Goal: Find contact information: Find contact information

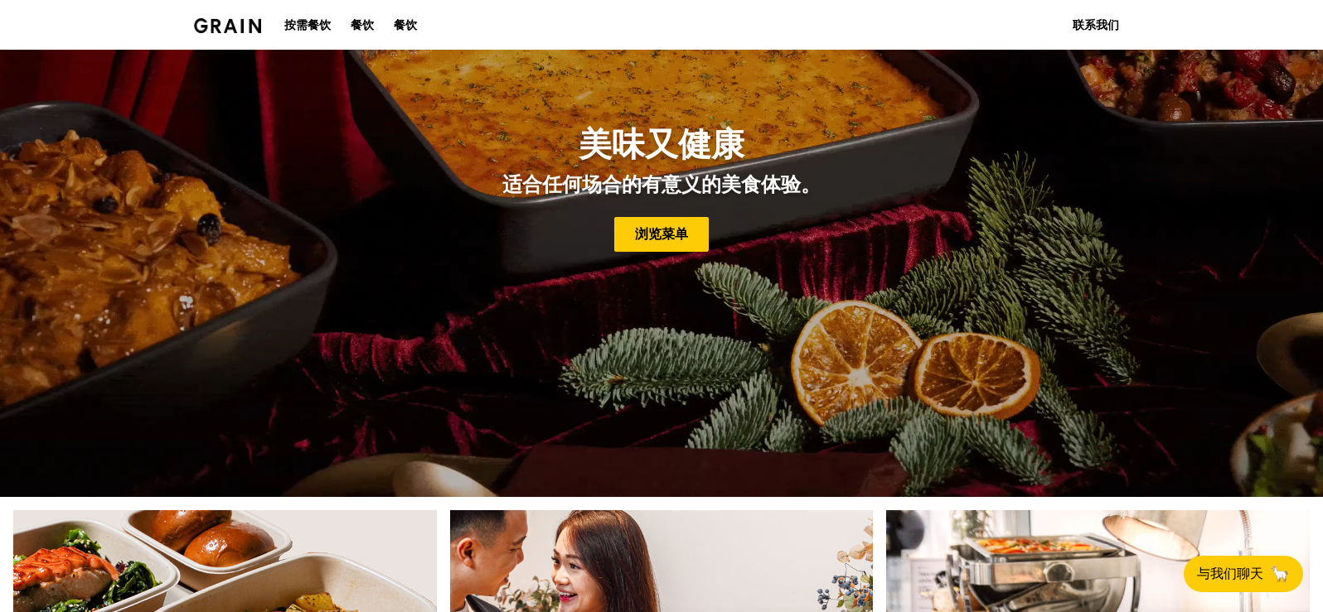
scroll to position [259, 0]
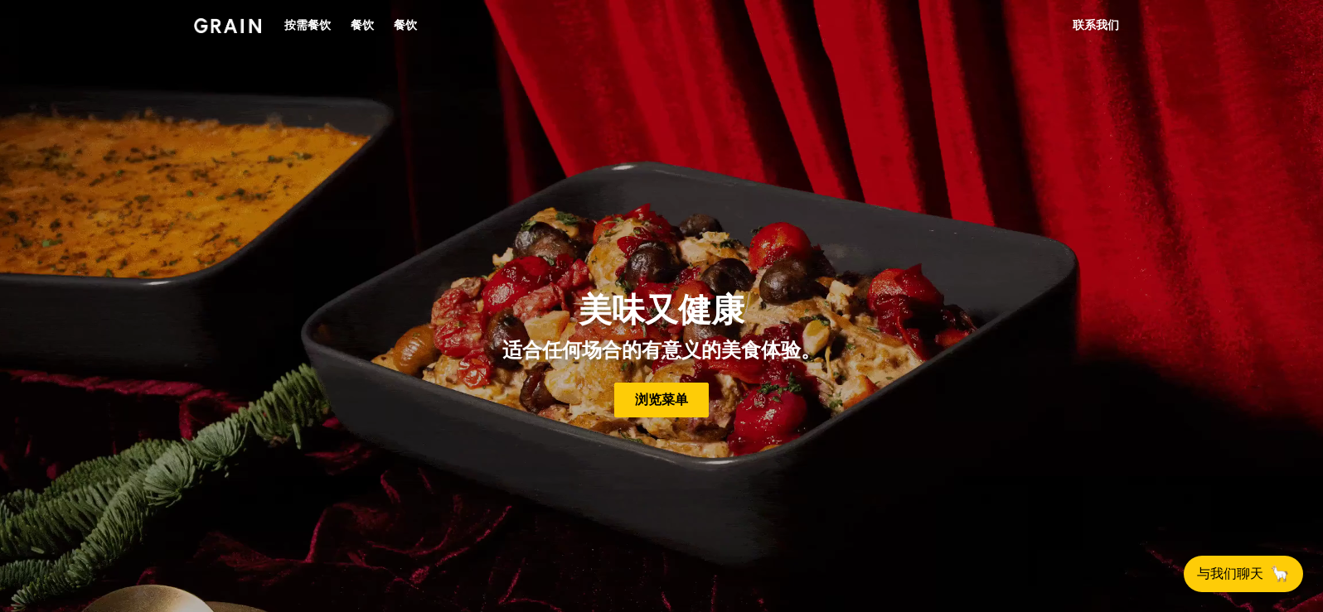
click at [1097, 21] on font "联系我们" at bounding box center [1095, 25] width 46 height 14
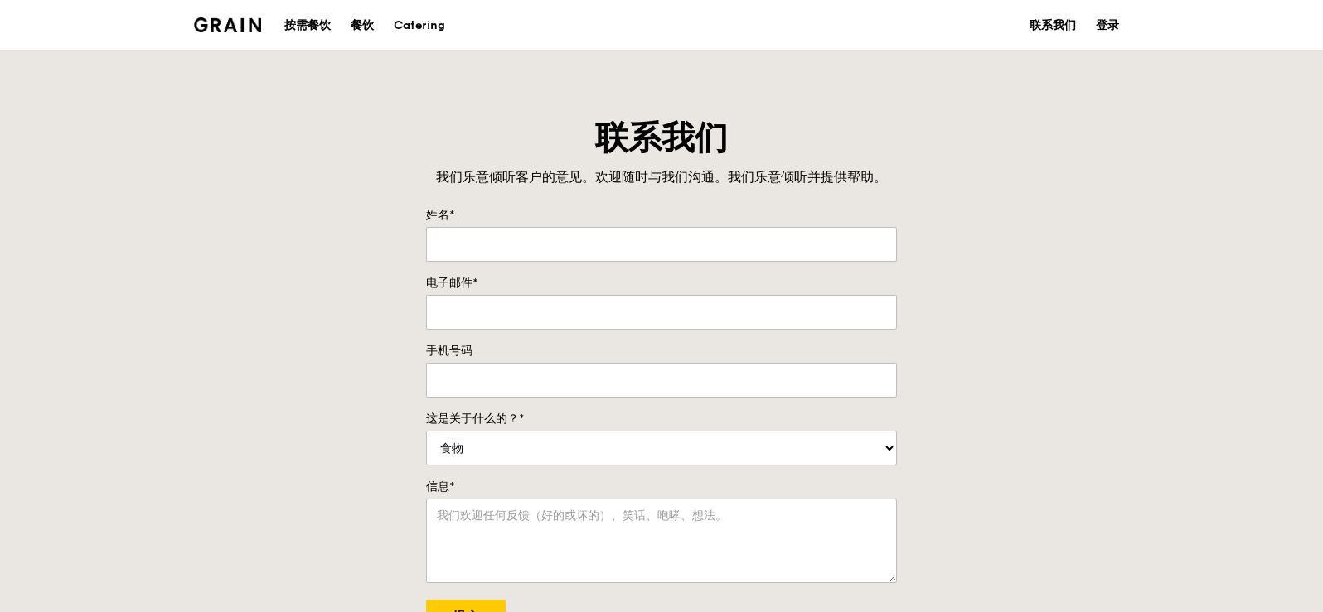
type input "Submit"
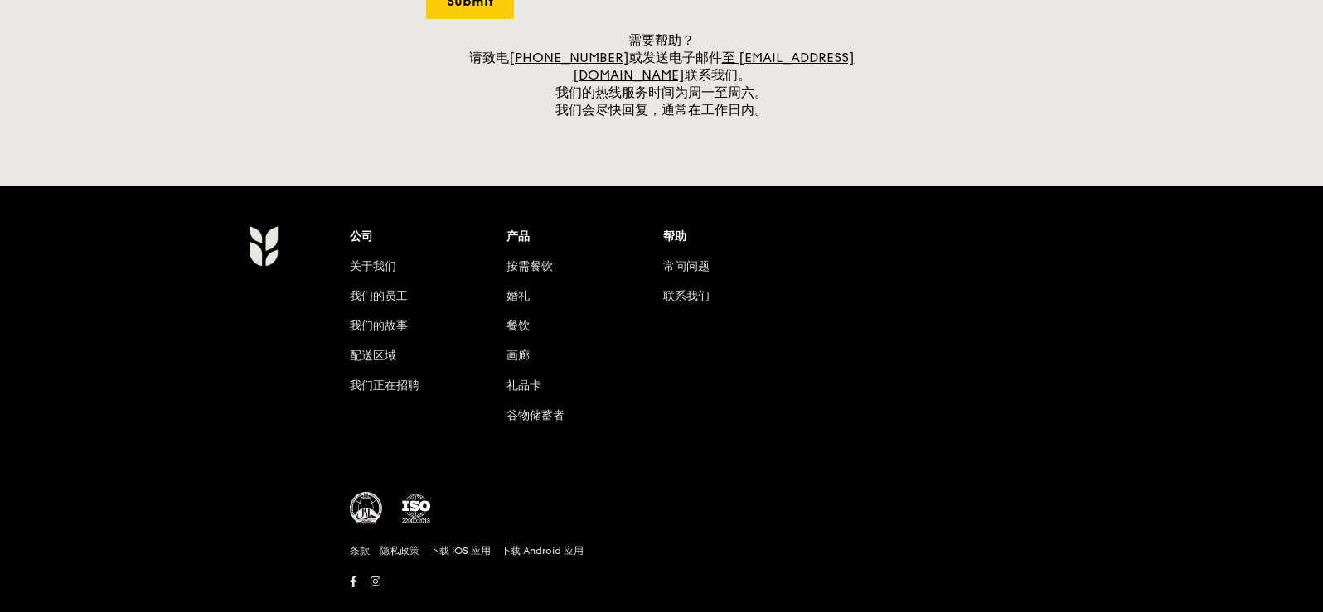
scroll to position [710, 0]
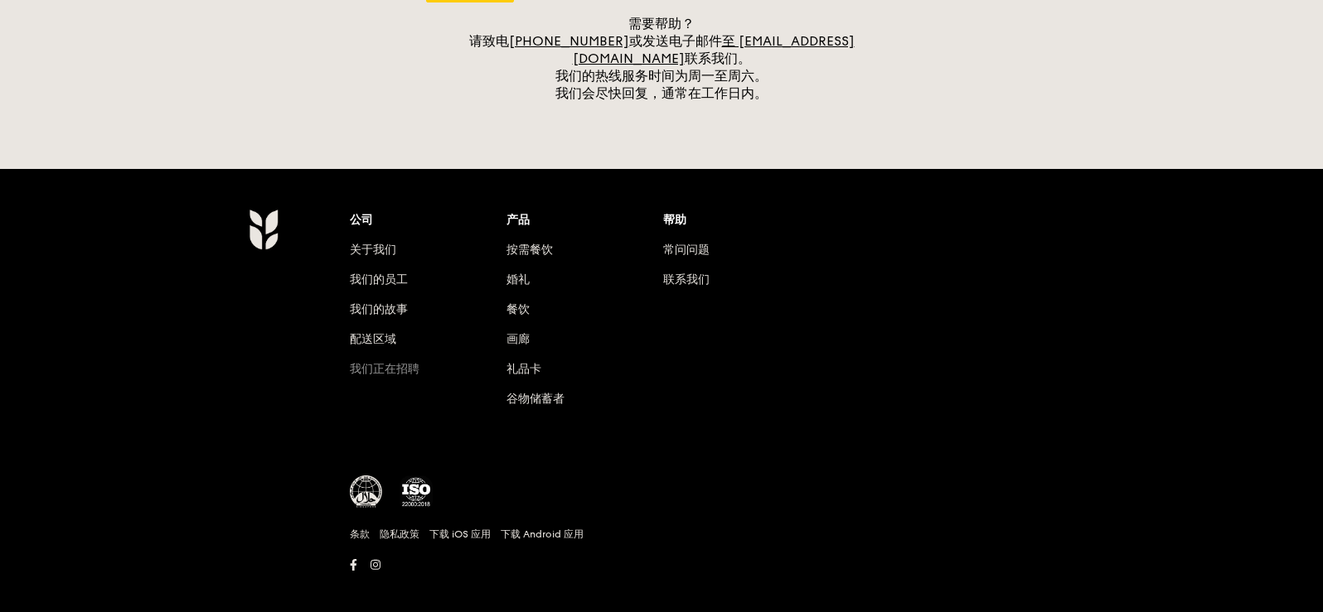
click at [404, 362] on font "我们正在招聘" at bounding box center [385, 369] width 70 height 14
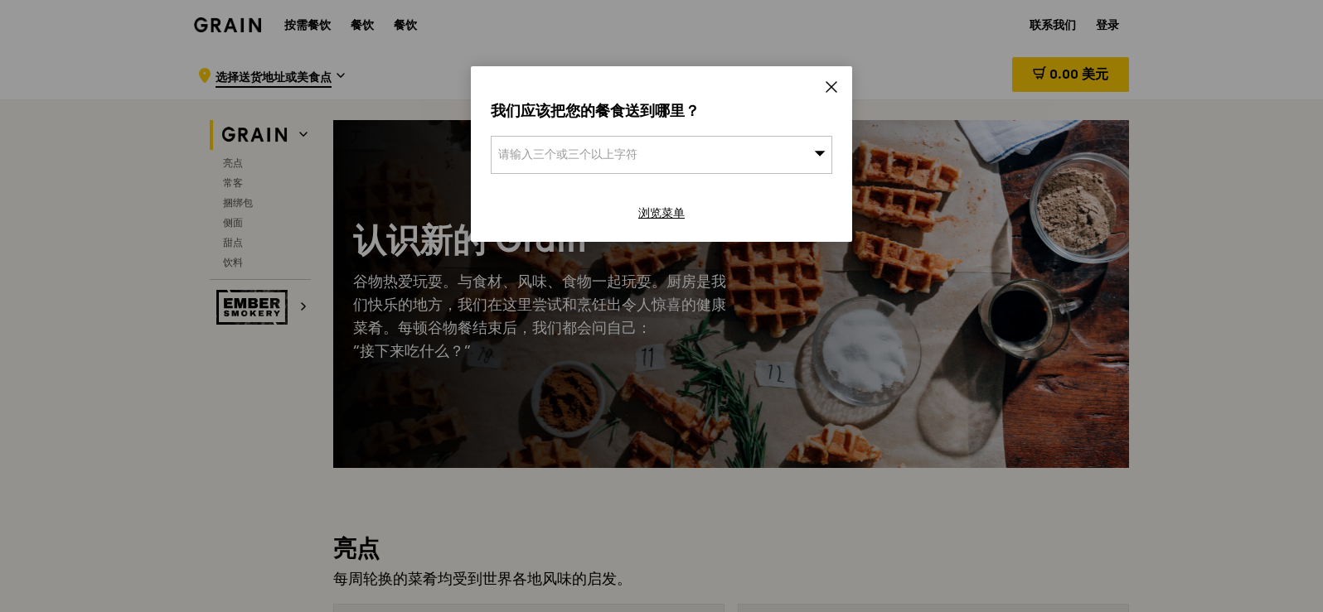
click at [832, 81] on icon at bounding box center [831, 87] width 15 height 15
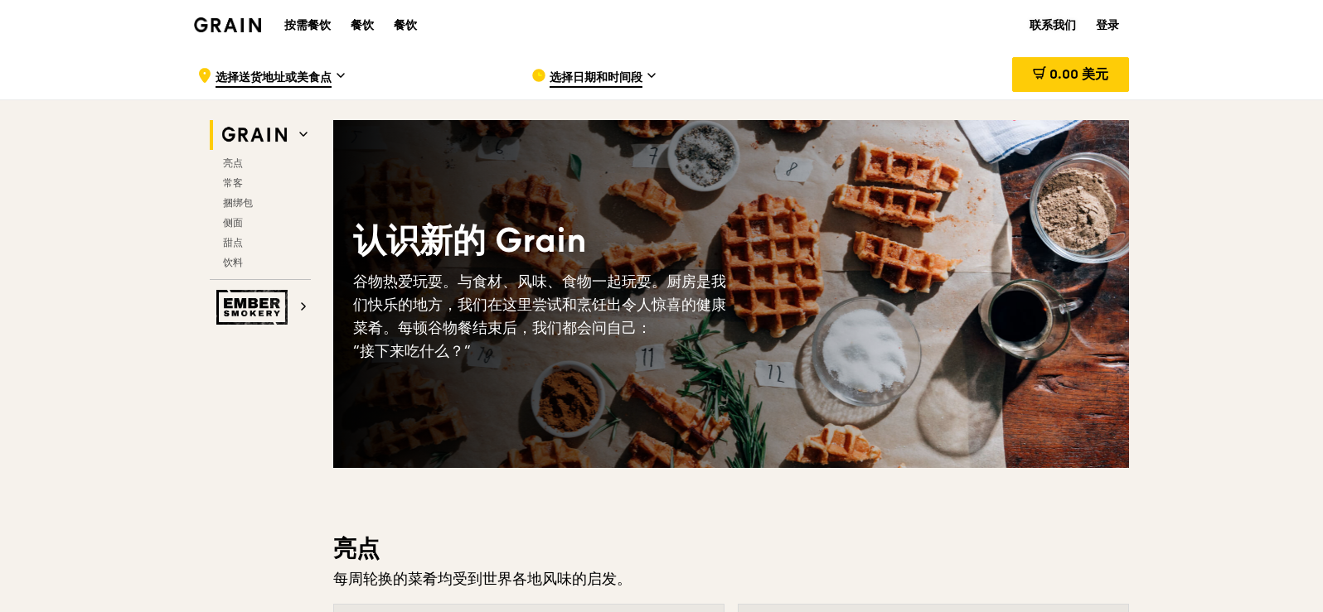
click at [1066, 24] on font "联系我们" at bounding box center [1052, 25] width 46 height 14
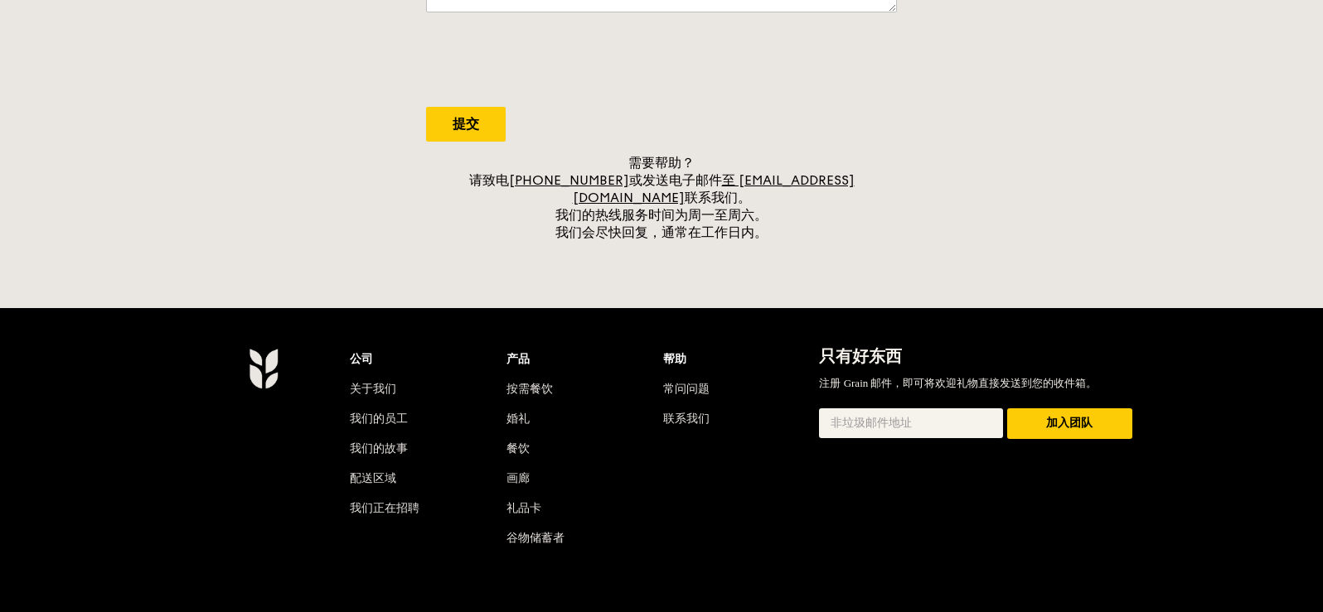
scroll to position [663, 0]
